Goal: Task Accomplishment & Management: Use online tool/utility

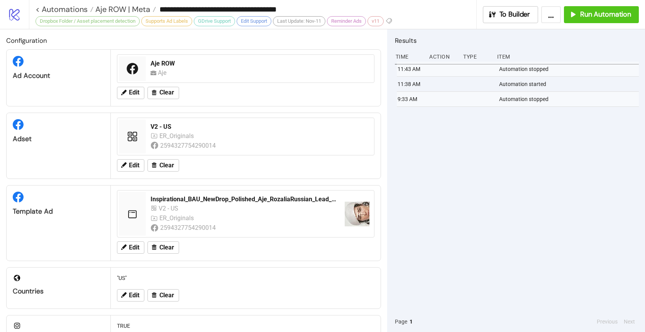
click at [115, 11] on span "Aje ROW | Meta" at bounding box center [121, 9] width 57 height 10
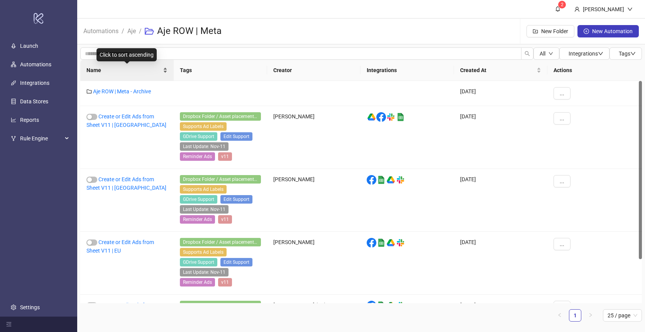
click at [113, 68] on span "Name" at bounding box center [123, 70] width 75 height 8
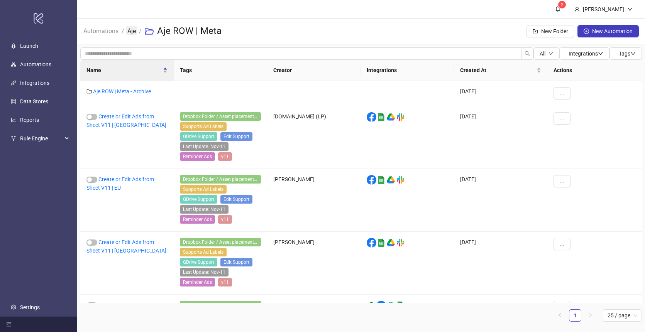
click at [130, 29] on link "Aje" at bounding box center [132, 30] width 12 height 8
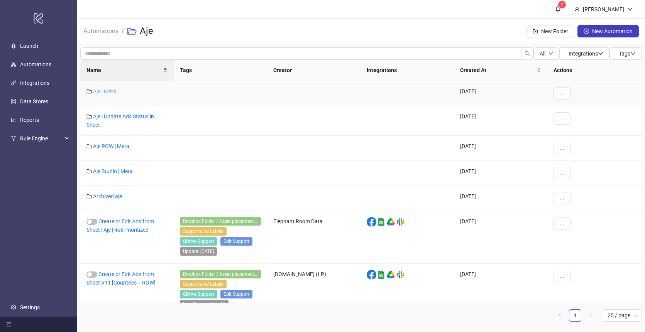
click at [105, 91] on link "Aje | Meta" at bounding box center [104, 91] width 23 height 6
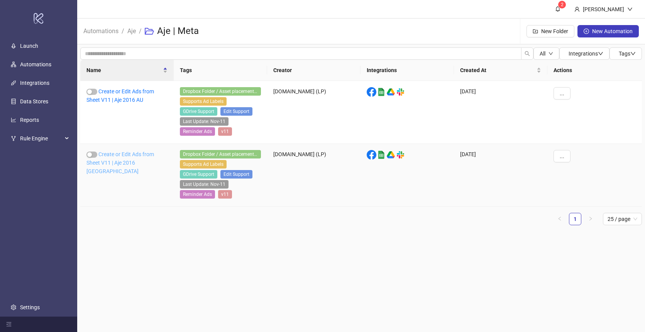
click at [128, 162] on link "Create or Edit Ads from Sheet V11 | Aje 2016 [GEOGRAPHIC_DATA]" at bounding box center [120, 162] width 68 height 23
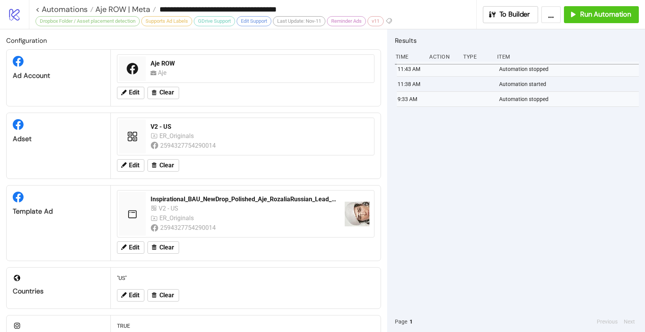
type input "**********"
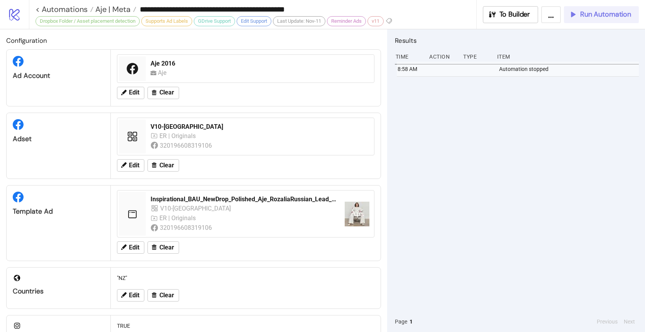
click at [578, 19] on button "Run Automation" at bounding box center [601, 14] width 75 height 17
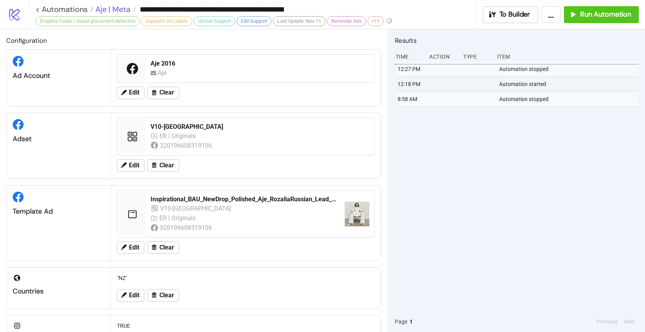
click at [122, 9] on span "Aje | Meta" at bounding box center [111, 9] width 37 height 10
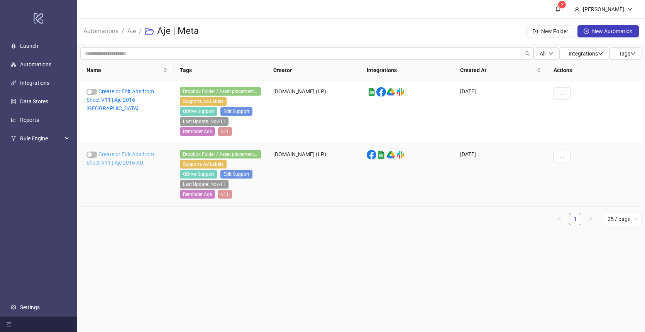
click at [122, 164] on link "Create or Edit Ads from Sheet V11 | Aje 2016 AU" at bounding box center [120, 158] width 68 height 15
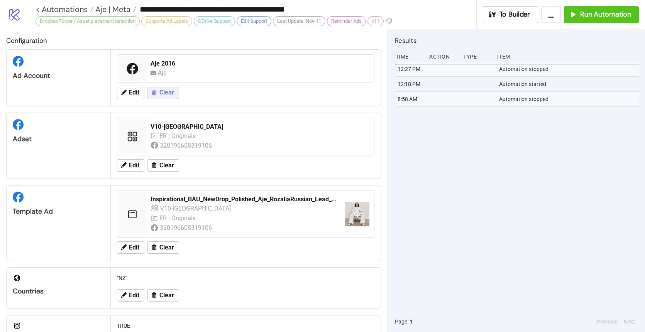
type input "**********"
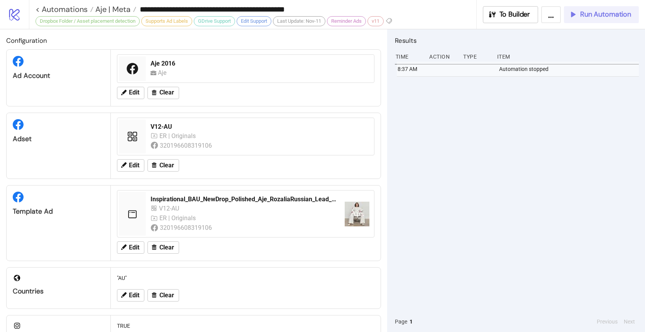
click at [598, 14] on span "Run Automation" at bounding box center [605, 14] width 51 height 9
click at [603, 19] on button "Run Automation" at bounding box center [601, 14] width 75 height 17
